Goal: Task Accomplishment & Management: Use online tool/utility

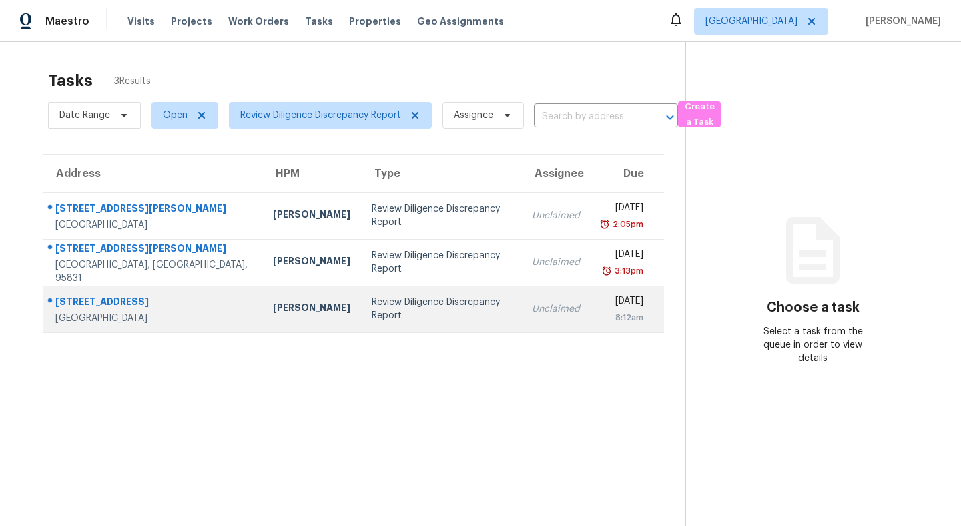
click at [361, 302] on td "Review Diligence Discrepancy Report" at bounding box center [441, 309] width 161 height 47
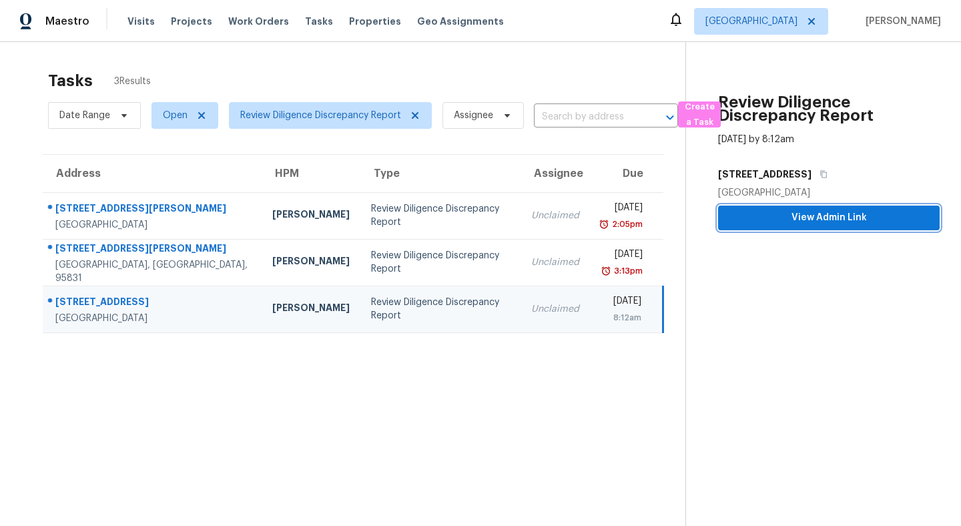
click at [748, 229] on button "View Admin Link" at bounding box center [829, 218] width 222 height 25
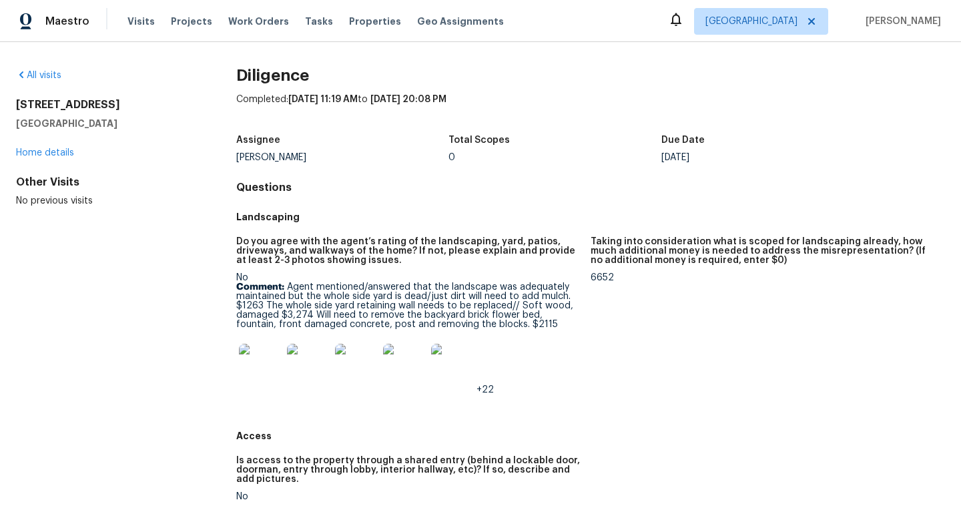
click at [264, 367] on img at bounding box center [260, 365] width 43 height 43
drag, startPoint x: 139, startPoint y: 125, endPoint x: 5, endPoint y: 104, distance: 136.4
click at [5, 104] on div "All visits 6801 Dunmore Ave Citrus Heights, CA 95621 Home details Other Visits …" at bounding box center [480, 284] width 961 height 484
copy div "6801 Dunmore Ave Citrus Heights, CA 95621"
click at [255, 368] on img at bounding box center [260, 365] width 43 height 43
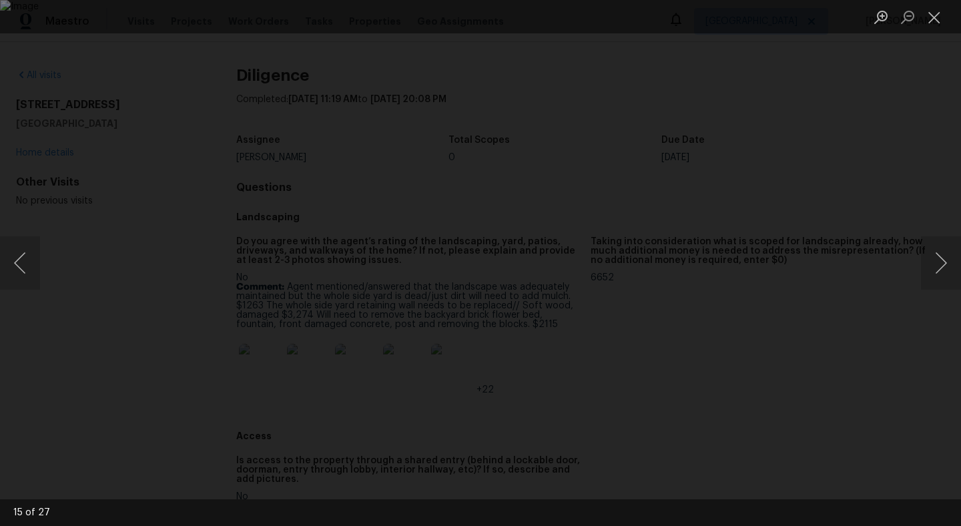
click at [6, 67] on div "Lightbox" at bounding box center [480, 263] width 961 height 526
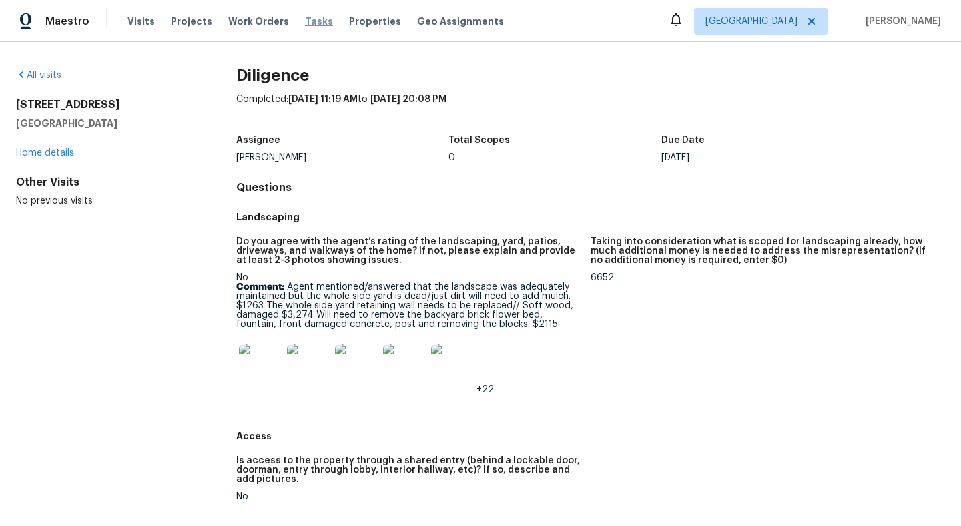
click at [311, 17] on span "Tasks" at bounding box center [319, 21] width 28 height 9
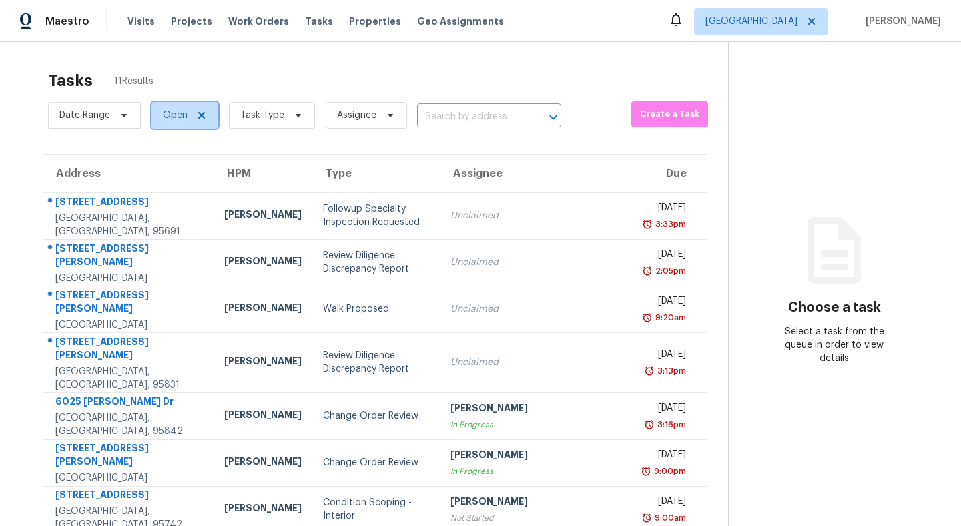
click at [171, 126] on span "Open" at bounding box center [185, 115] width 67 height 27
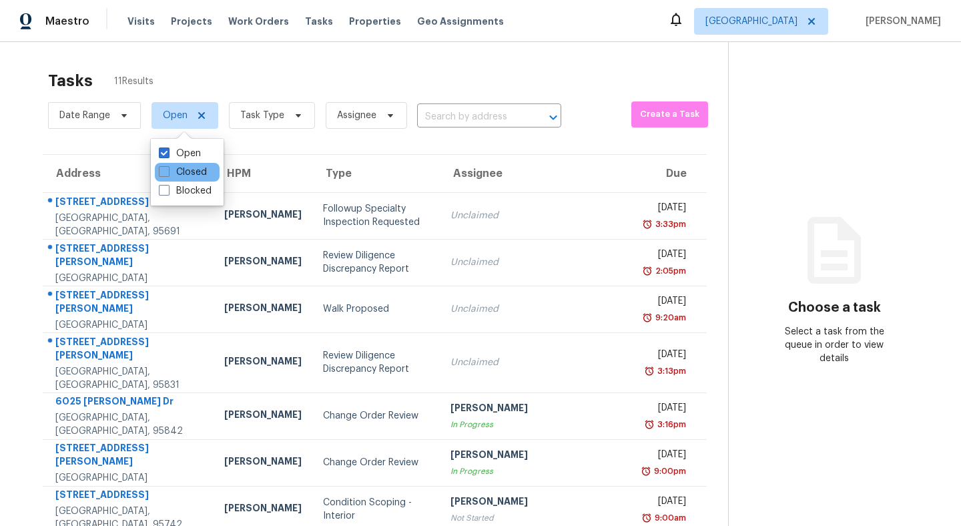
click at [168, 180] on div "Closed" at bounding box center [187, 172] width 65 height 19
click at [164, 166] on span at bounding box center [164, 171] width 11 height 11
click at [164, 166] on input "Closed" at bounding box center [163, 170] width 9 height 9
checkbox input "true"
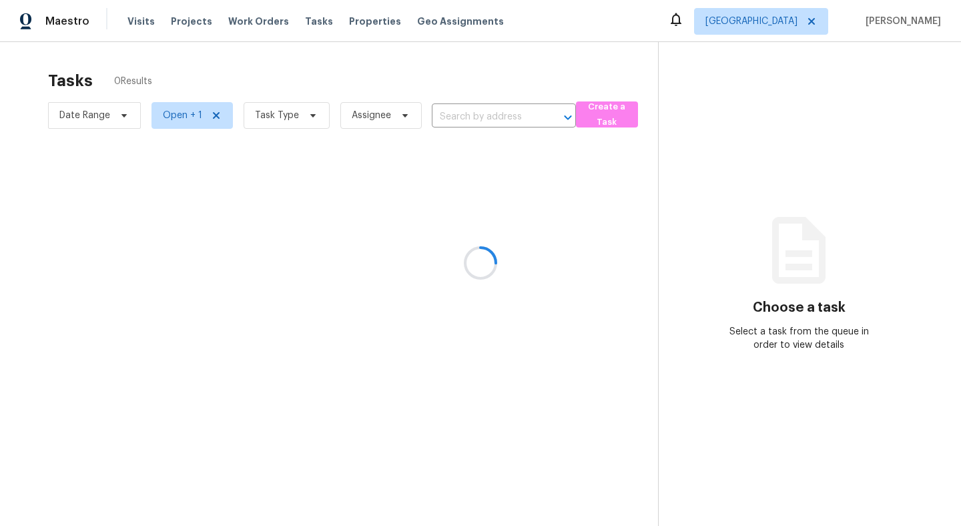
click at [173, 124] on div at bounding box center [480, 263] width 961 height 526
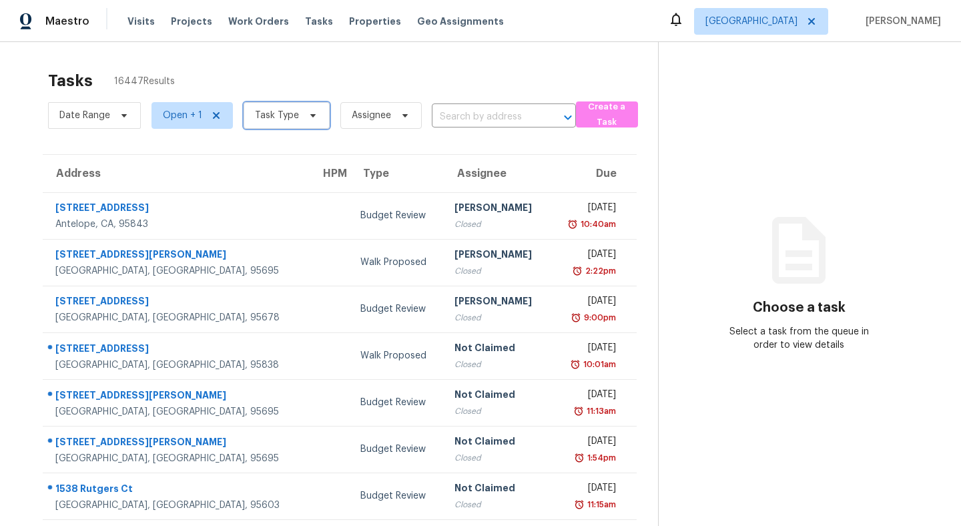
click at [299, 119] on span "Task Type" at bounding box center [287, 115] width 86 height 27
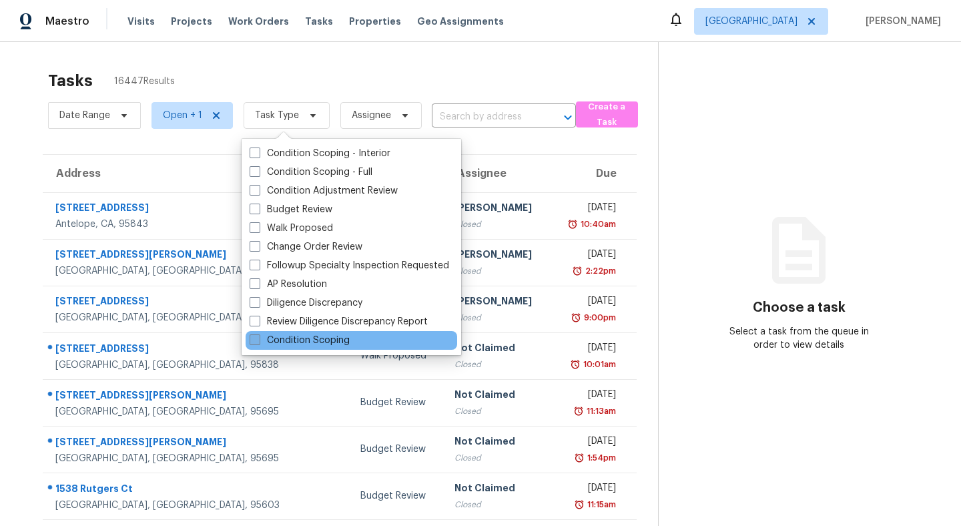
click at [252, 342] on span at bounding box center [255, 339] width 11 height 11
click at [252, 342] on input "Condition Scoping" at bounding box center [254, 338] width 9 height 9
checkbox input "true"
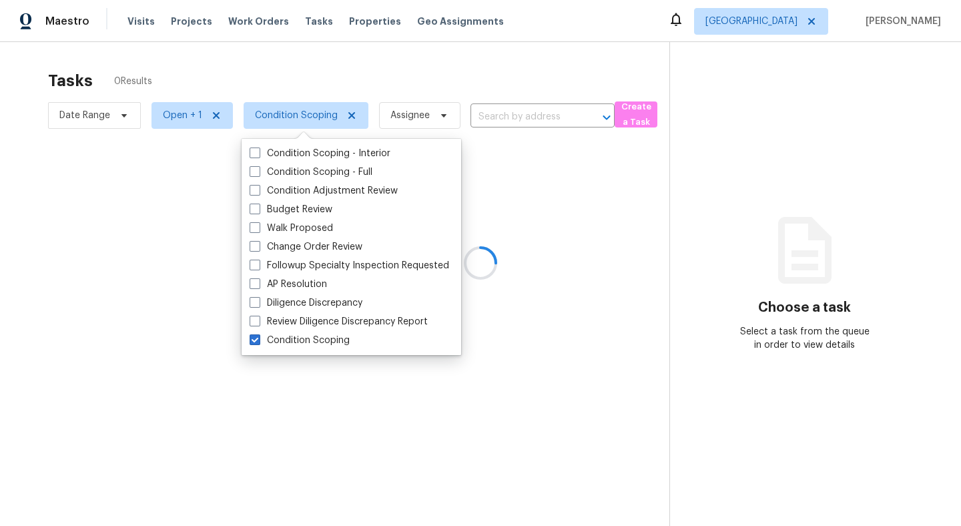
click at [212, 89] on div at bounding box center [480, 263] width 961 height 526
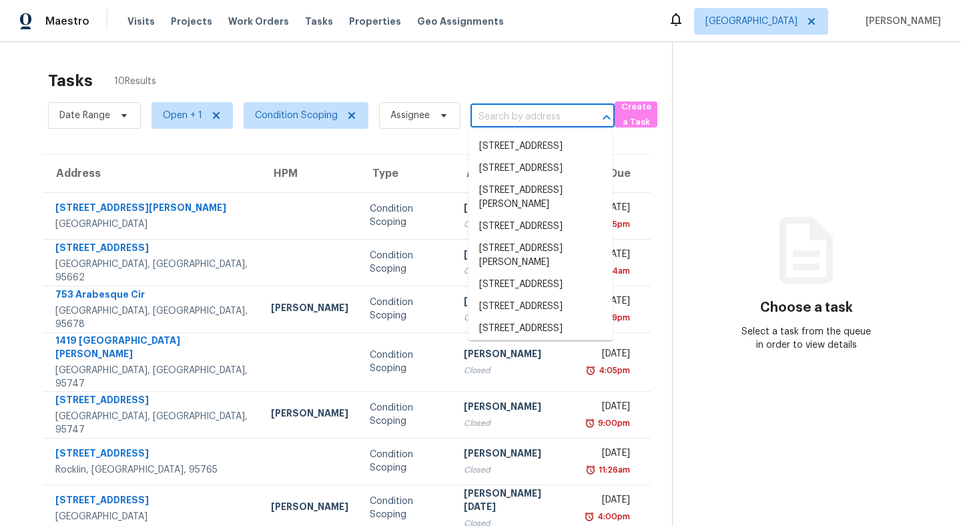
click at [515, 118] on input "text" at bounding box center [524, 117] width 107 height 21
paste input "6801 Dunmore Ave Citrus Heights, CA 95621"
type input "6801 Dunmore Ave Citrus Heights, CA 95621"
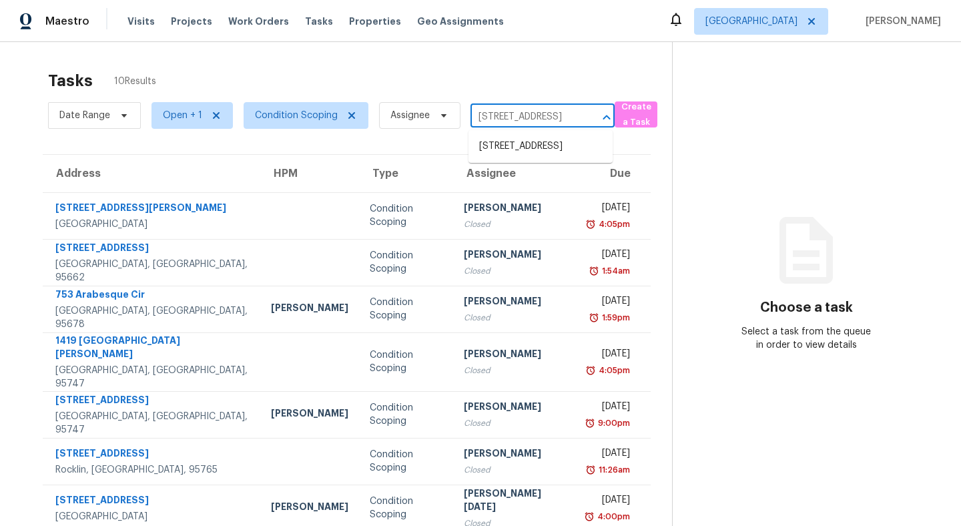
click at [521, 152] on li "6801 Dunmore Ave, Citrus Heights, CA 95621" at bounding box center [541, 146] width 144 height 22
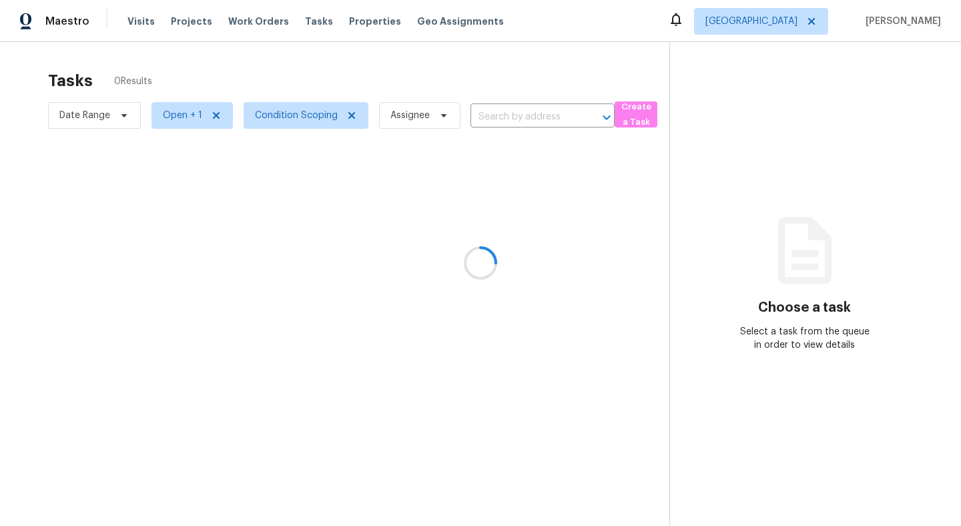
type input "6801 Dunmore Ave, Citrus Heights, CA 95621"
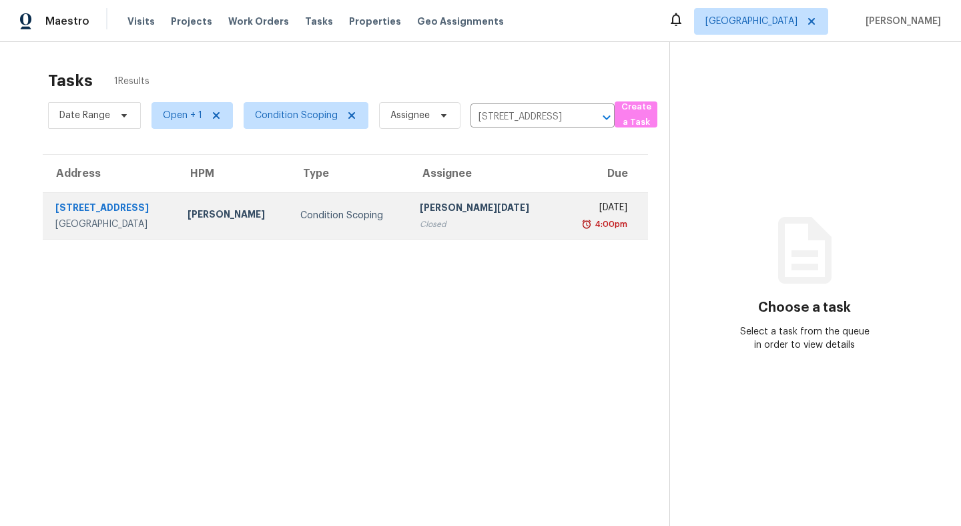
click at [115, 202] on div "[STREET_ADDRESS]" at bounding box center [110, 209] width 111 height 17
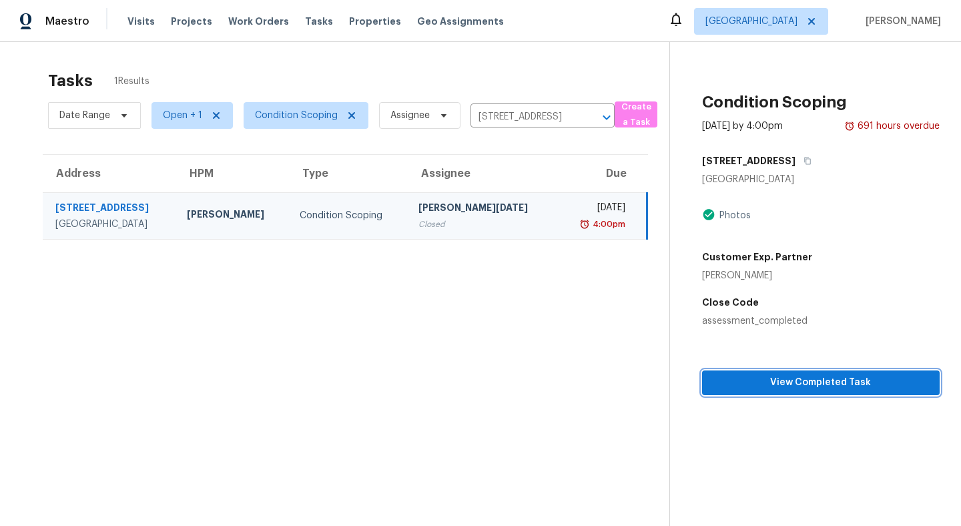
click at [809, 373] on button "View Completed Task" at bounding box center [821, 382] width 238 height 25
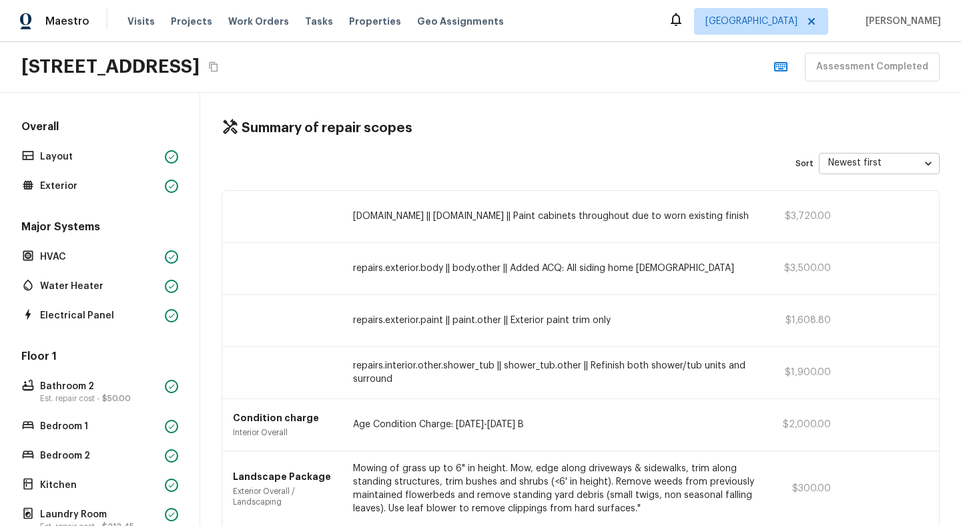
click at [66, 199] on div "Overall Layout Exterior Major Systems HVAC Water Heater Electrical Panel Floor …" at bounding box center [100, 431] width 162 height 625
click at [66, 191] on p "Exterior" at bounding box center [99, 186] width 119 height 13
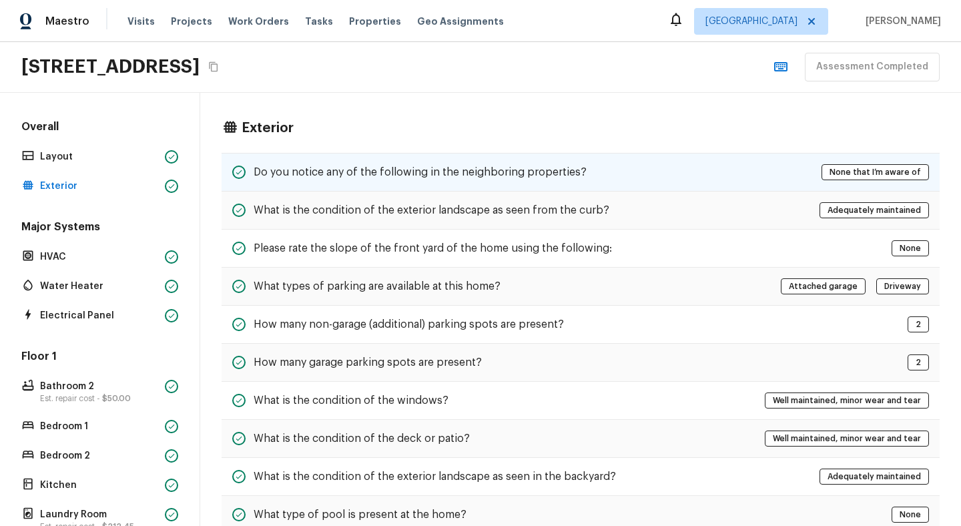
click at [427, 174] on h5 "Do you notice any of the following in the neighboring properties?" at bounding box center [420, 172] width 333 height 15
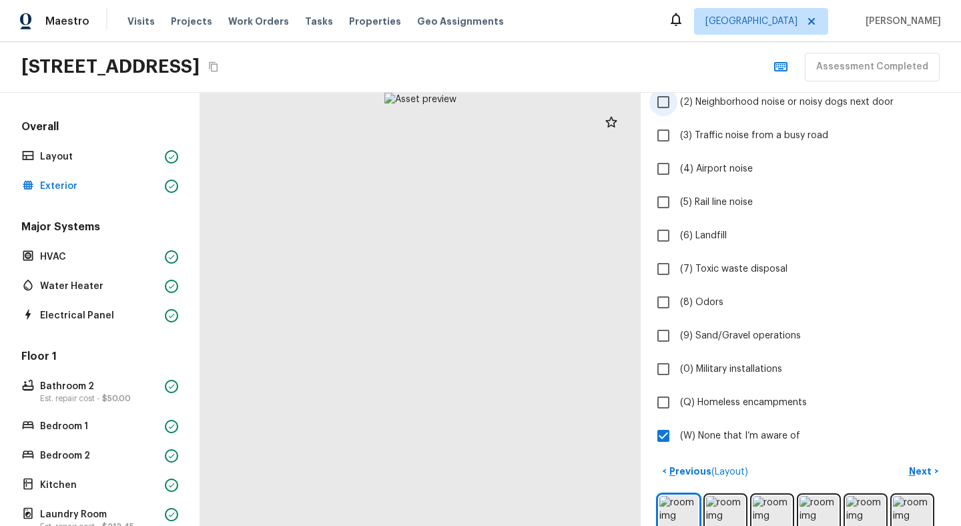
scroll to position [427, 0]
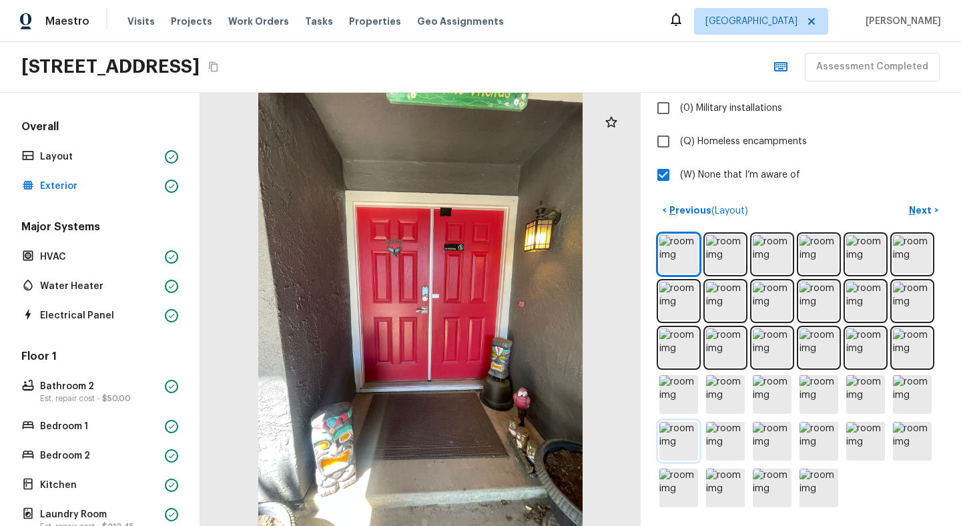
click at [669, 439] on img at bounding box center [678, 441] width 39 height 39
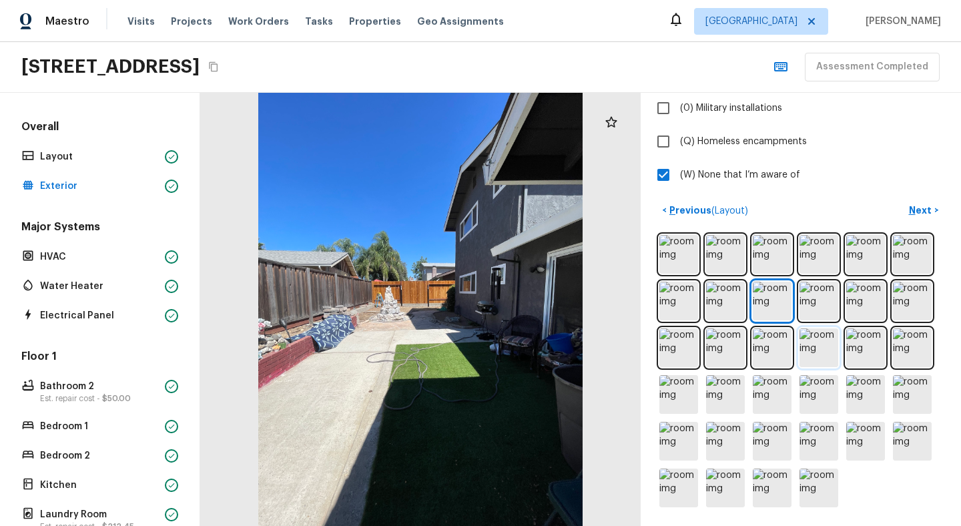
click at [812, 354] on img at bounding box center [819, 347] width 39 height 39
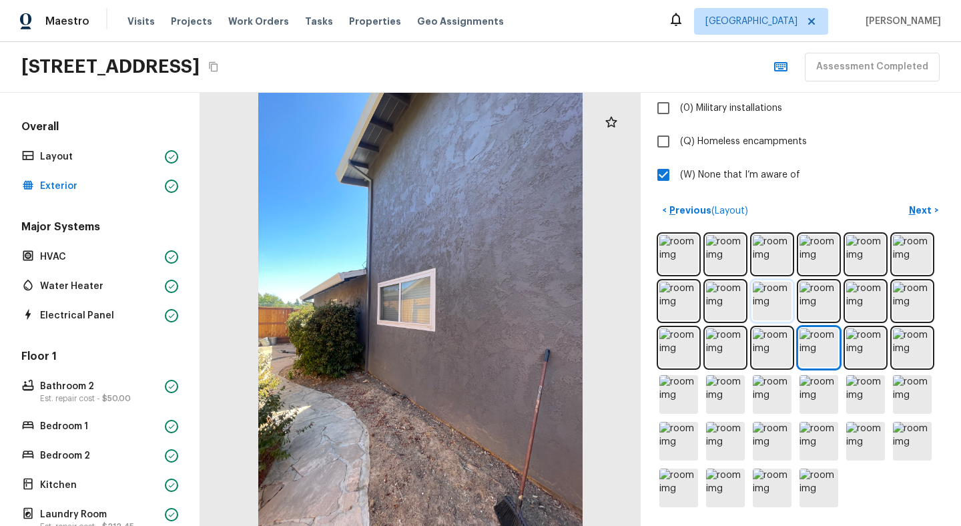
click at [772, 302] on img at bounding box center [772, 301] width 39 height 39
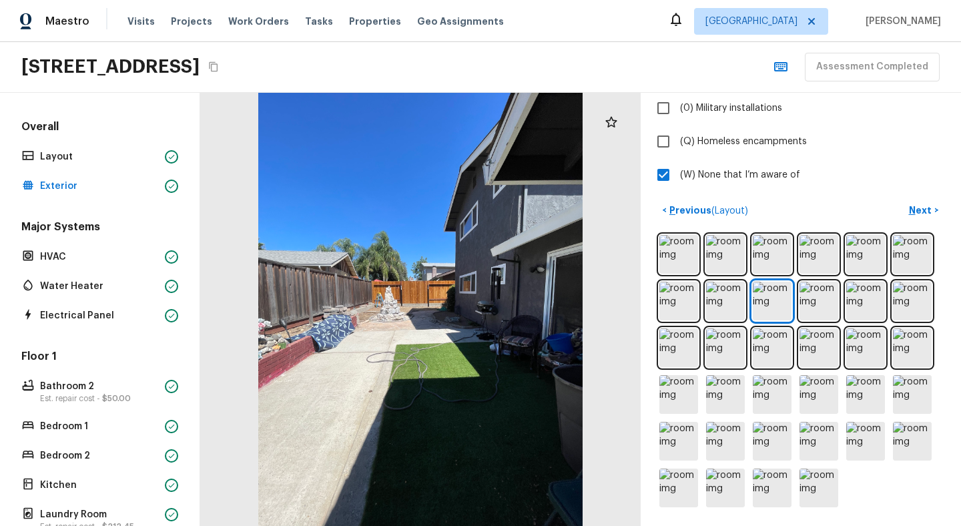
click at [378, 295] on div at bounding box center [420, 309] width 440 height 433
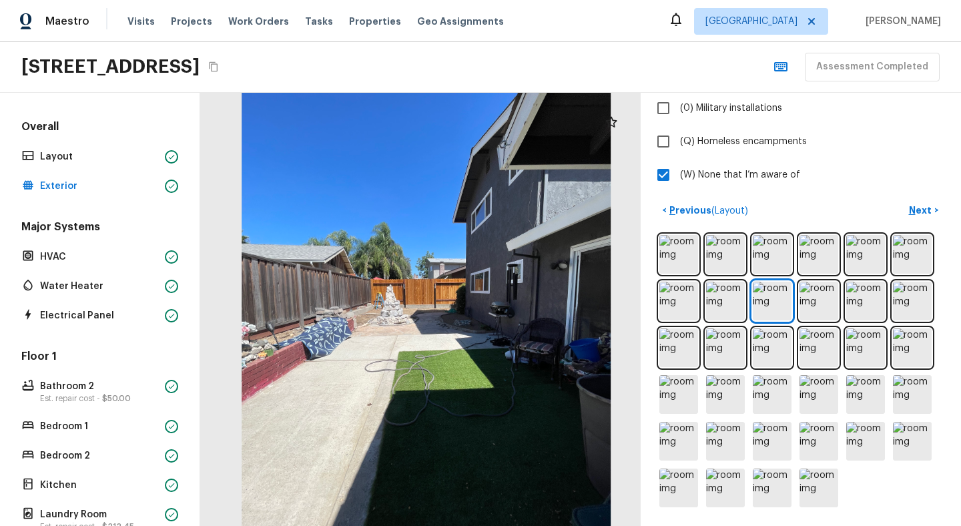
click at [664, 82] on div "6801 Dunmore Ave, Citrus Heights, CA 95621 Assessment Completed" at bounding box center [480, 67] width 961 height 51
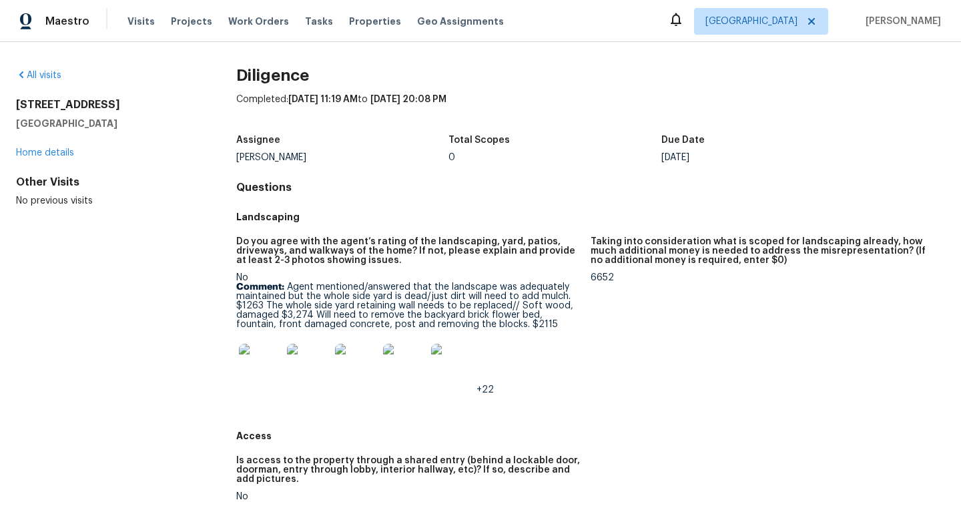
click at [252, 364] on img at bounding box center [260, 365] width 43 height 43
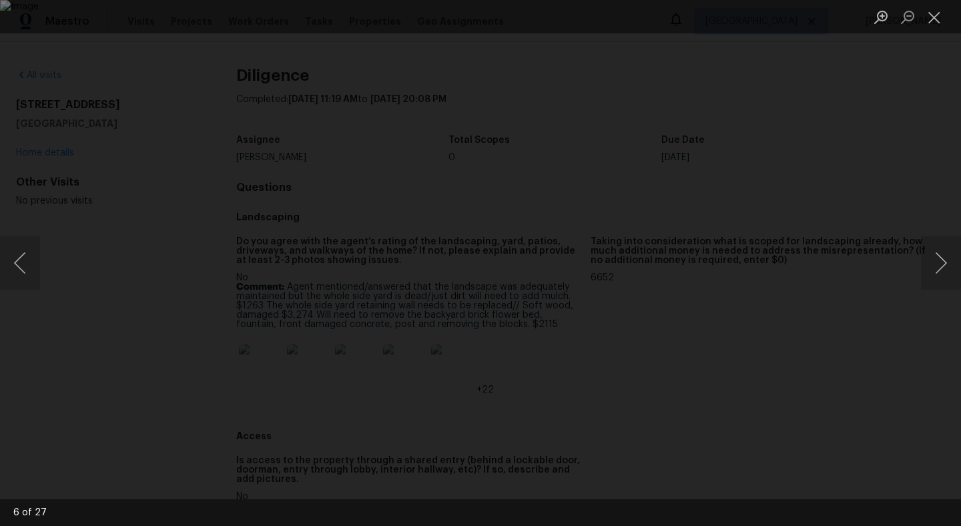
click at [65, 101] on div "Lightbox" at bounding box center [480, 263] width 961 height 526
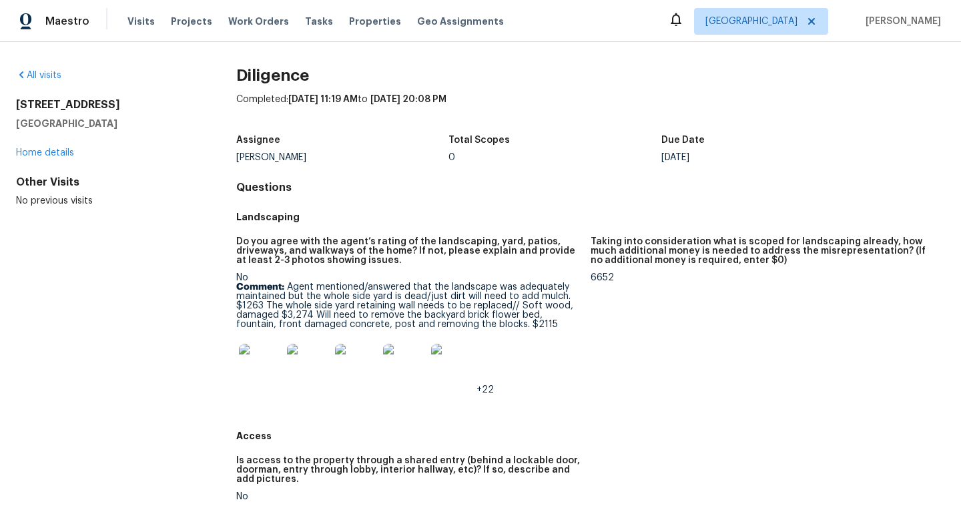
click at [350, 291] on p "Comment: Agent mentioned/answered that the landscape was adequately maintained …" at bounding box center [408, 305] width 344 height 47
click at [266, 357] on img at bounding box center [260, 365] width 43 height 43
click at [394, 366] on img at bounding box center [404, 365] width 43 height 43
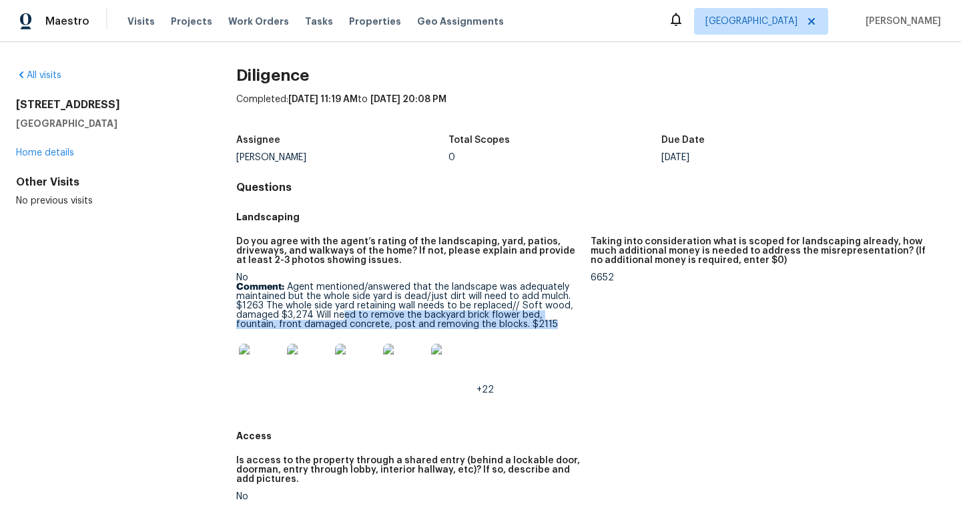
drag, startPoint x: 517, startPoint y: 322, endPoint x: 340, endPoint y: 316, distance: 176.9
click at [340, 316] on p "Comment: Agent mentioned/answered that the landscape was adequately maintained …" at bounding box center [408, 305] width 344 height 47
click at [258, 370] on img at bounding box center [260, 365] width 43 height 43
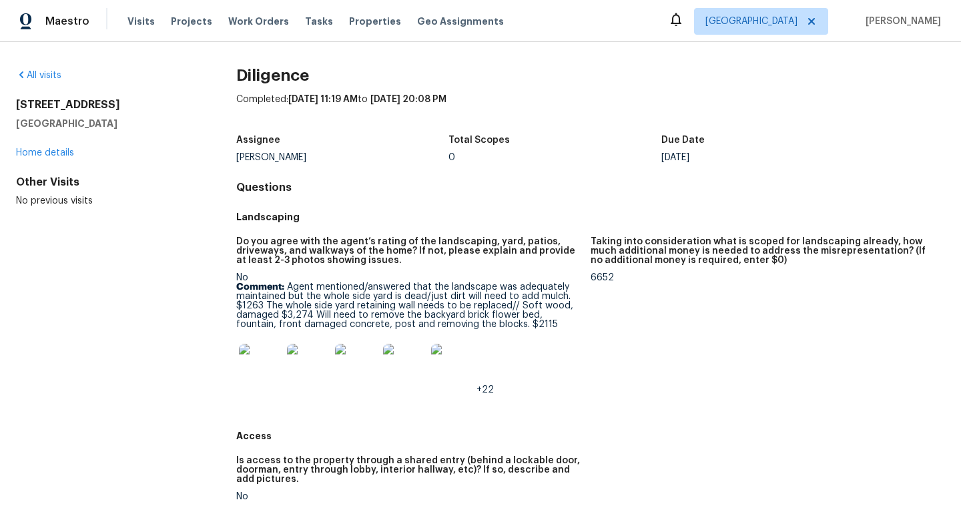
scroll to position [27, 0]
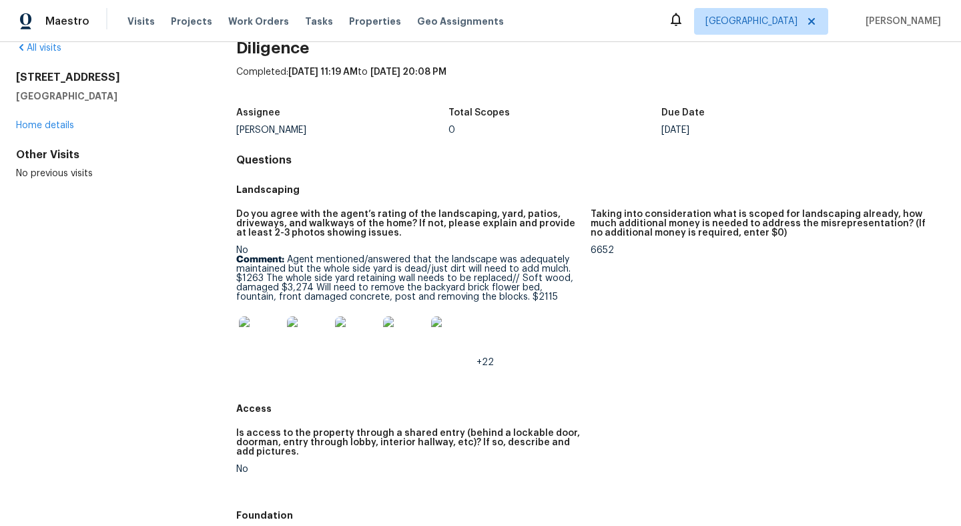
click at [485, 359] on span "+22" at bounding box center [485, 362] width 17 height 9
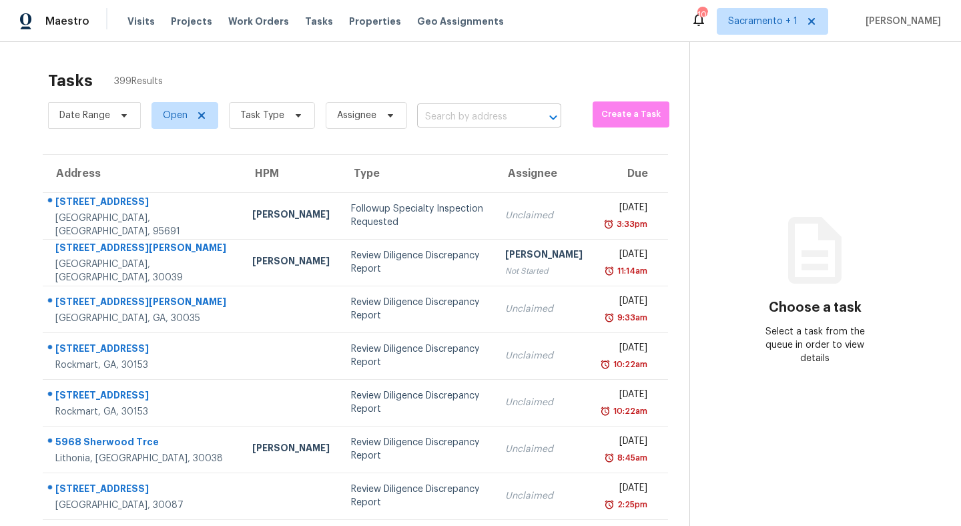
click at [461, 119] on input "text" at bounding box center [470, 117] width 107 height 21
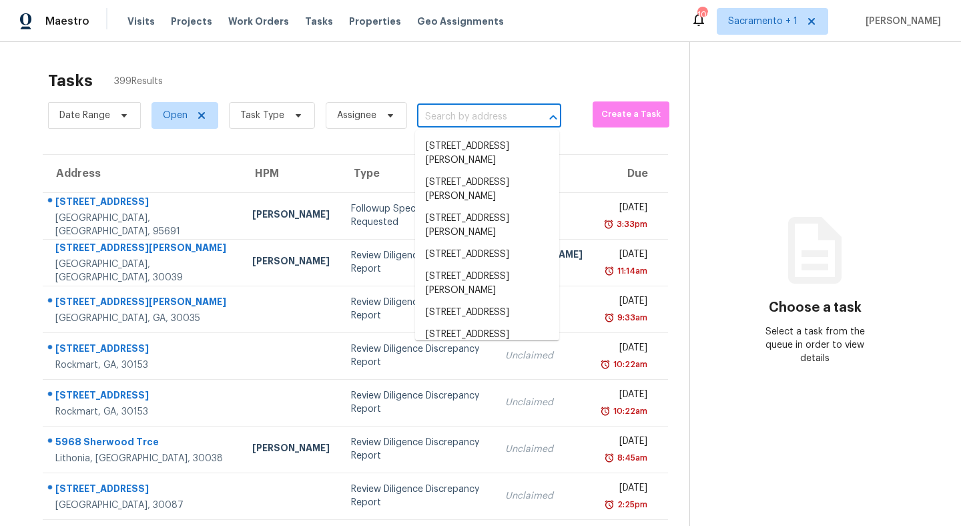
paste input "https://maestro.ops.opendoor.com/homes/fafaa303-cb9a-5c8e-9059-7a493aff6583/vis…"
type input "https://maestro.ops.opendoor.com/homes/fafaa303-cb9a-5c8e-9059-7a493aff6583/vis…"
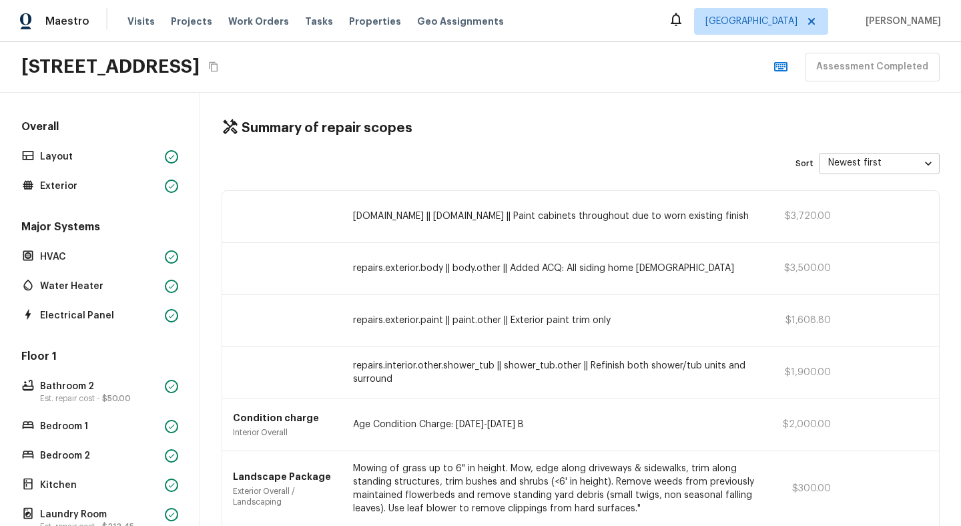
click at [219, 65] on icon "Copy Address" at bounding box center [213, 66] width 11 height 11
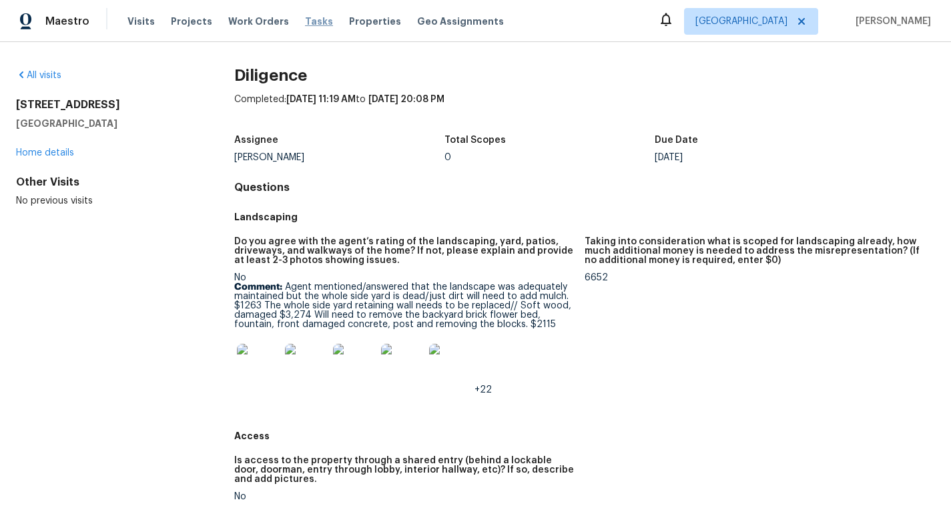
click at [305, 19] on span "Tasks" at bounding box center [319, 21] width 28 height 9
